Goal: Transaction & Acquisition: Purchase product/service

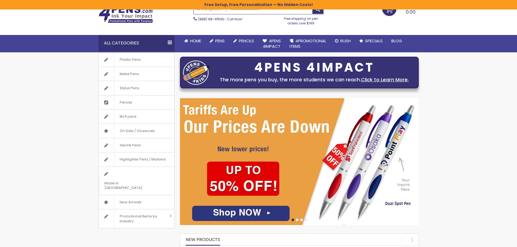
scroll to position [27, 0]
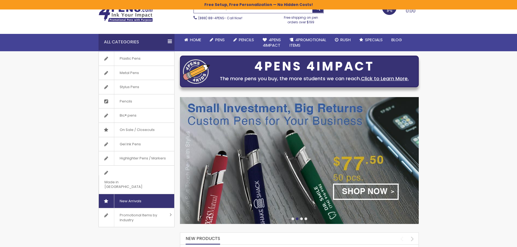
click at [130, 194] on span "New Arrivals" at bounding box center [130, 201] width 33 height 14
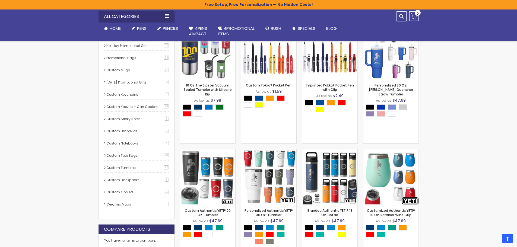
scroll to position [109, 0]
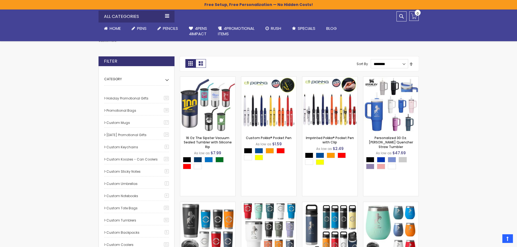
click at [122, 146] on li "Custom Keychains 6" at bounding box center [136, 148] width 65 height 10
click at [123, 145] on link "Custom Keychains" at bounding box center [122, 147] width 35 height 5
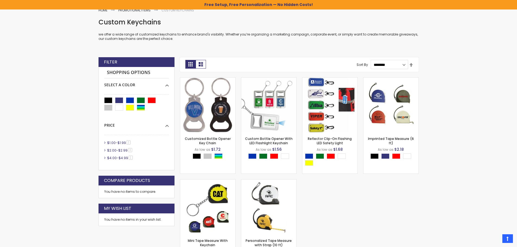
scroll to position [27, 0]
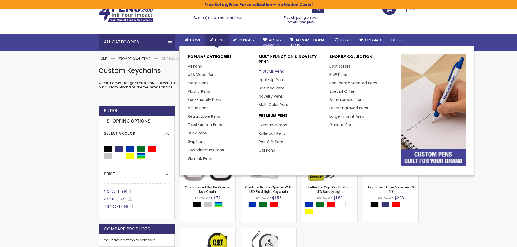
click at [271, 70] on link "Stylus Pens" at bounding box center [271, 71] width 25 height 5
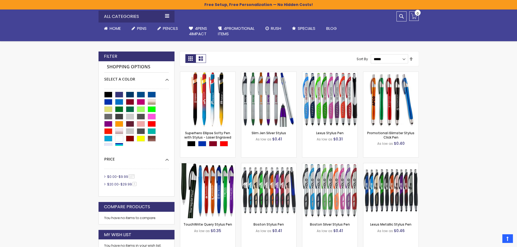
scroll to position [109, 0]
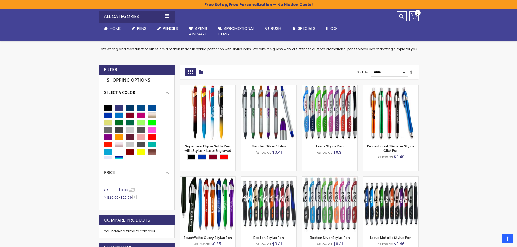
click at [168, 95] on div "Select A Color" at bounding box center [136, 90] width 65 height 9
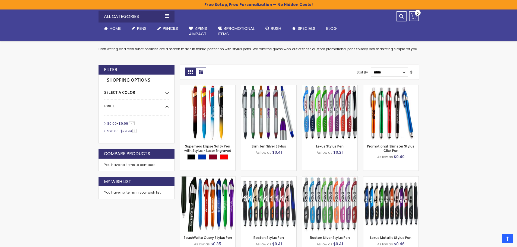
click at [168, 94] on div "Select A Color" at bounding box center [136, 90] width 65 height 9
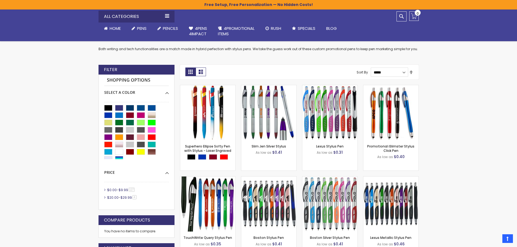
click at [118, 156] on div at bounding box center [136, 134] width 65 height 59
click at [119, 159] on div "Assorted" at bounding box center [119, 159] width 8 height 6
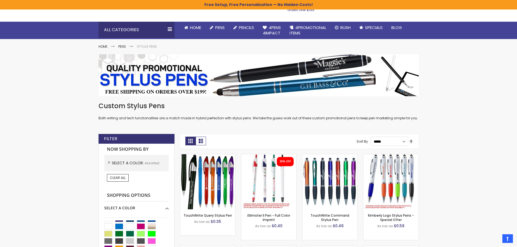
scroll to position [27, 0]
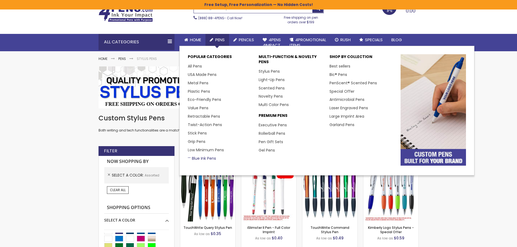
click at [200, 159] on link "Blue Ink Pens" at bounding box center [202, 158] width 28 height 5
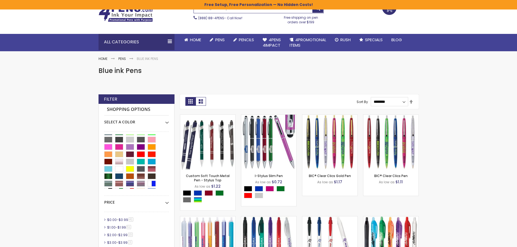
scroll to position [41, 0]
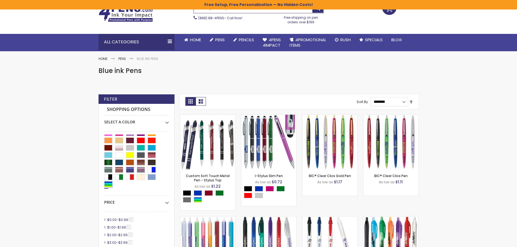
click at [109, 184] on div "Assorted" at bounding box center [108, 185] width 8 height 6
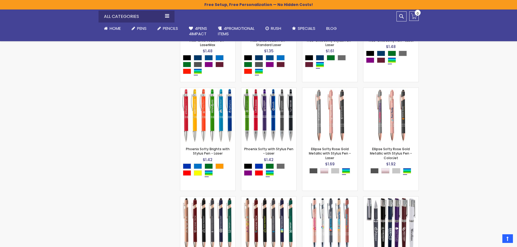
scroll to position [407, 0]
